Goal: Task Accomplishment & Management: Complete application form

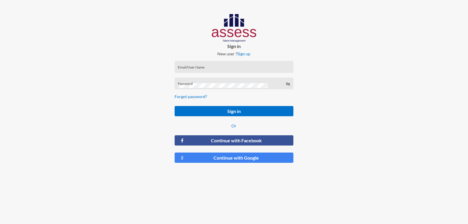
click at [202, 65] on div "Email/User Name" at bounding box center [234, 68] width 112 height 9
type input "a29810270101004"
click at [175, 106] on button "Sign in" at bounding box center [234, 111] width 118 height 10
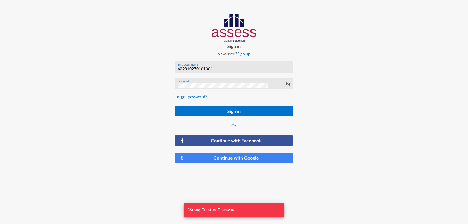
click at [175, 106] on button "Sign in" at bounding box center [234, 111] width 118 height 10
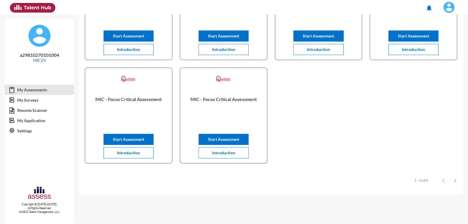
scroll to position [25, 0]
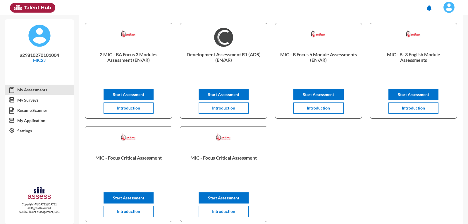
click at [444, 7] on img at bounding box center [449, 7] width 12 height 12
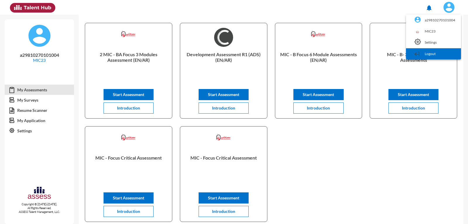
click at [433, 52] on link "Logout" at bounding box center [433, 53] width 49 height 11
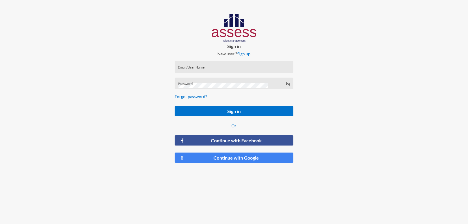
click at [203, 64] on div "Email/User Name" at bounding box center [234, 68] width 112 height 9
type input "a29810270101004"
click at [175, 106] on button "Sign in" at bounding box center [234, 111] width 118 height 10
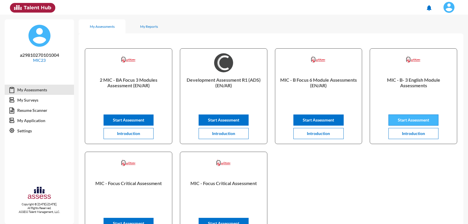
scroll to position [84, 0]
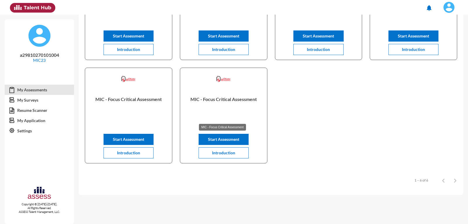
click at [237, 97] on p "MIC - Focus Critical Assessment" at bounding box center [223, 107] width 77 height 23
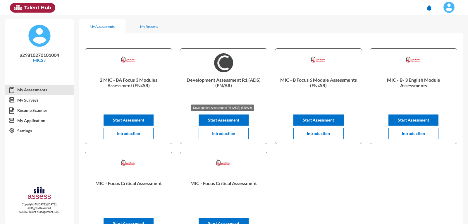
scroll to position [29, 0]
click at [445, 11] on img at bounding box center [449, 7] width 12 height 12
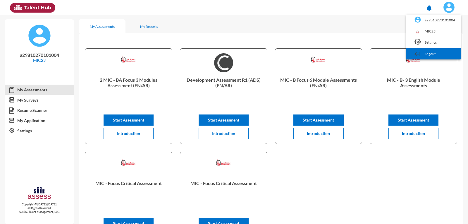
click at [438, 50] on link "Logout" at bounding box center [433, 53] width 49 height 11
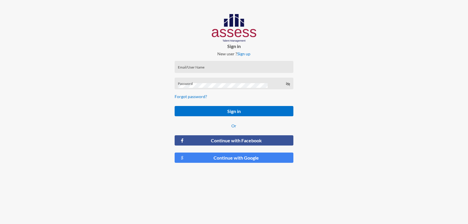
click at [206, 66] on input "Email/User Name" at bounding box center [234, 68] width 112 height 5
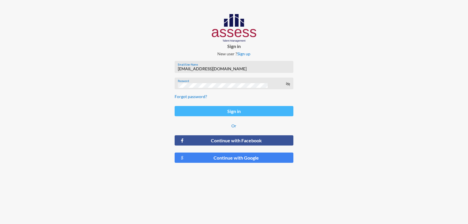
click at [251, 109] on button "Sign in" at bounding box center [234, 111] width 118 height 10
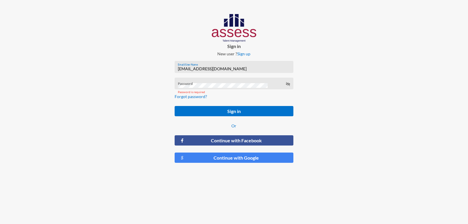
click at [237, 70] on input "marina.mounir@misrins.com.eg" at bounding box center [234, 68] width 112 height 5
type input "m"
click at [175, 106] on button "Sign in" at bounding box center [234, 111] width 118 height 10
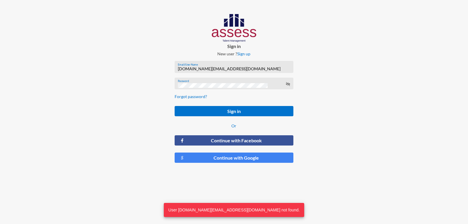
click at [175, 106] on button "Sign in" at bounding box center [234, 111] width 118 height 10
click at [238, 70] on input "marinasaleeb.ms@gmail.com" at bounding box center [234, 68] width 112 height 5
click at [230, 70] on input "marinasaleeb.ms@gmail.com" at bounding box center [234, 68] width 112 height 5
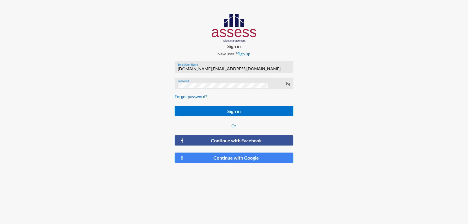
click at [192, 70] on input "marinasaleeb.ms@gmail.com" at bounding box center [234, 68] width 112 height 5
click at [214, 70] on input "marinasaleeb.ms@gmail.com" at bounding box center [234, 68] width 112 height 5
click at [288, 84] on icon at bounding box center [287, 84] width 5 height 5
click at [175, 106] on button "Sign in" at bounding box center [234, 111] width 118 height 10
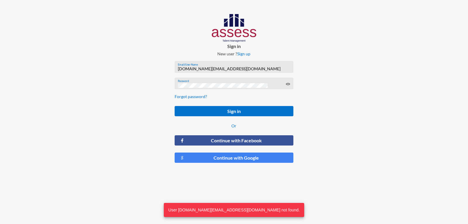
click at [175, 106] on button "Sign in" at bounding box center [234, 111] width 118 height 10
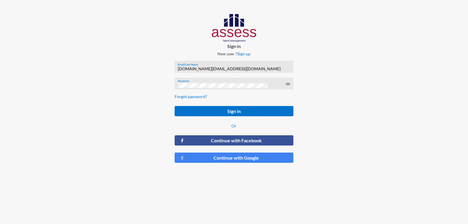
click at [175, 106] on button "Sign in" at bounding box center [234, 111] width 118 height 10
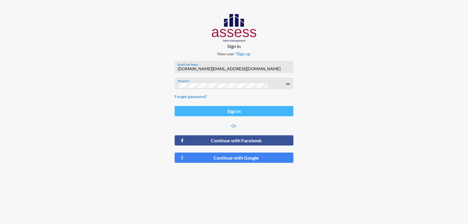
click at [225, 111] on button "Sign in" at bounding box center [234, 111] width 118 height 10
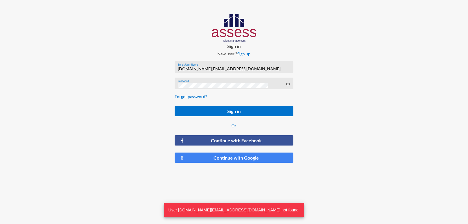
click at [255, 80] on div "Password" at bounding box center [234, 83] width 118 height 12
click at [255, 82] on div "Password" at bounding box center [234, 84] width 112 height 9
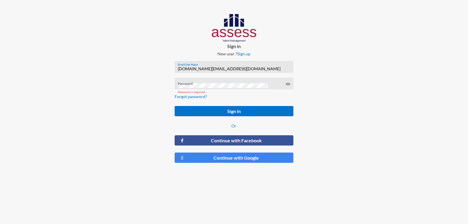
click at [249, 70] on input "marinasaleeb.ms@gmail.com" at bounding box center [234, 68] width 112 height 5
type input "a29810270101004"
click at [175, 106] on button "Sign in" at bounding box center [234, 111] width 118 height 10
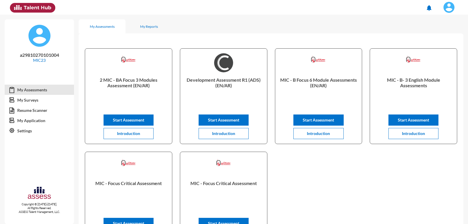
click at [452, 6] on img at bounding box center [449, 7] width 12 height 12
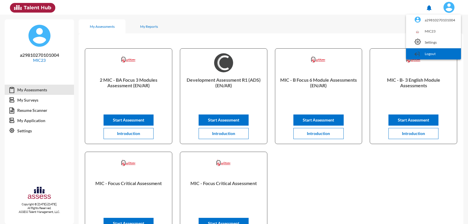
click at [435, 54] on link "Logout" at bounding box center [433, 53] width 49 height 11
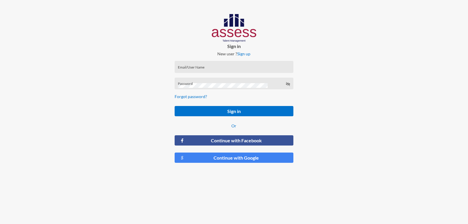
click at [209, 62] on div "Email/User Name" at bounding box center [234, 67] width 118 height 12
type input "a1234"
click at [175, 106] on button "Sign in" at bounding box center [234, 111] width 118 height 10
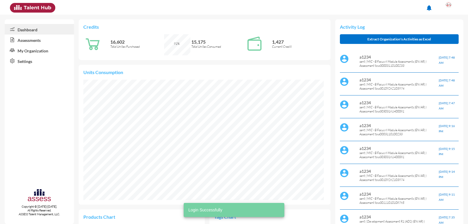
scroll to position [120, 240]
click at [12, 39] on icon at bounding box center [11, 40] width 13 height 6
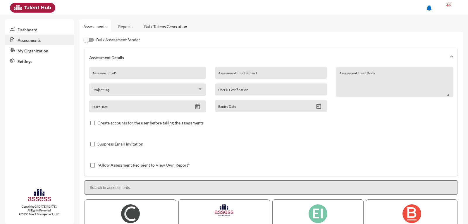
click at [120, 77] on input "Assessee Email *" at bounding box center [147, 75] width 110 height 5
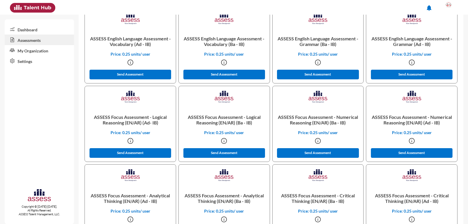
scroll to position [1004, 0]
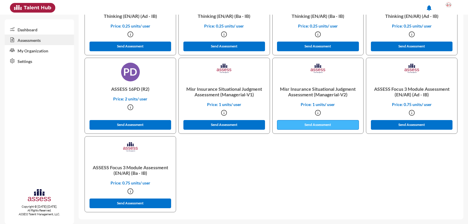
type input "a29810270101004"
click at [305, 123] on button "Send Assessment" at bounding box center [318, 125] width 82 height 10
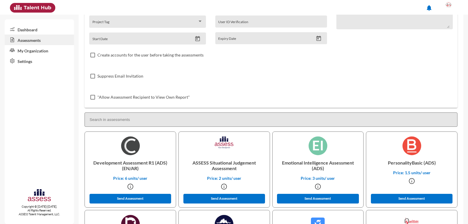
scroll to position [0, 0]
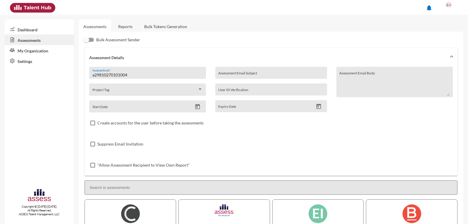
click at [117, 75] on input "a29810270101004" at bounding box center [147, 75] width 110 height 5
click at [449, 6] on div at bounding box center [449, 7] width 12 height 12
click at [444, 54] on link "Logout" at bounding box center [442, 53] width 31 height 11
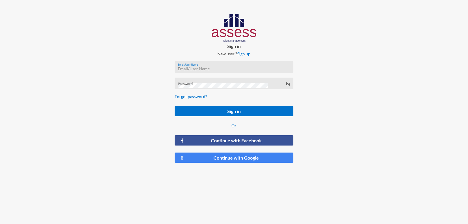
click at [229, 67] on input "Email/User Name" at bounding box center [234, 68] width 112 height 5
paste input "a29810270101004"
type input "a29810270101004"
click at [175, 106] on button "Sign in" at bounding box center [234, 111] width 118 height 10
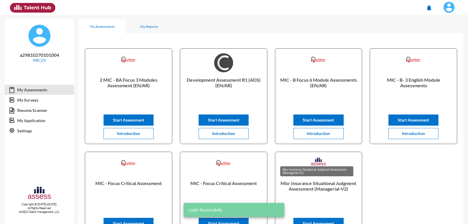
scroll to position [29, 0]
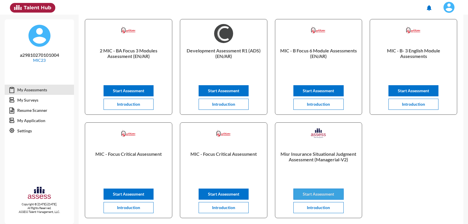
click at [309, 193] on span "Start Assessment" at bounding box center [318, 193] width 31 height 5
